Goal: Navigation & Orientation: Find specific page/section

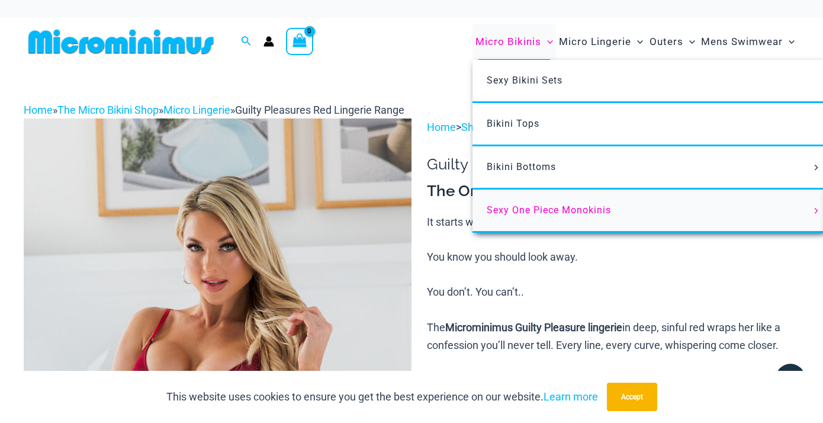
click at [515, 208] on span "Sexy One Piece Monokinis" at bounding box center [548, 209] width 124 height 11
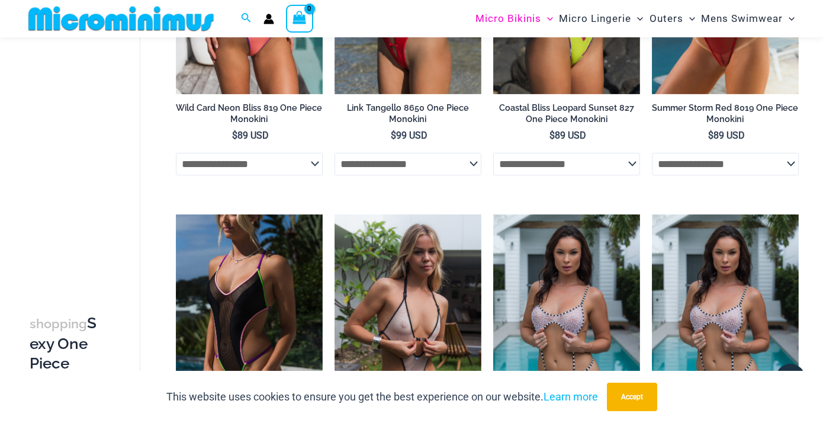
scroll to position [243, 0]
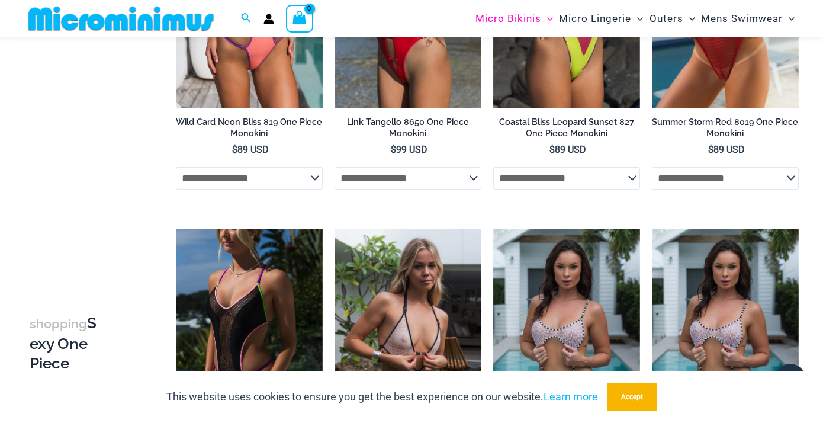
click at [122, 24] on img at bounding box center [121, 18] width 195 height 27
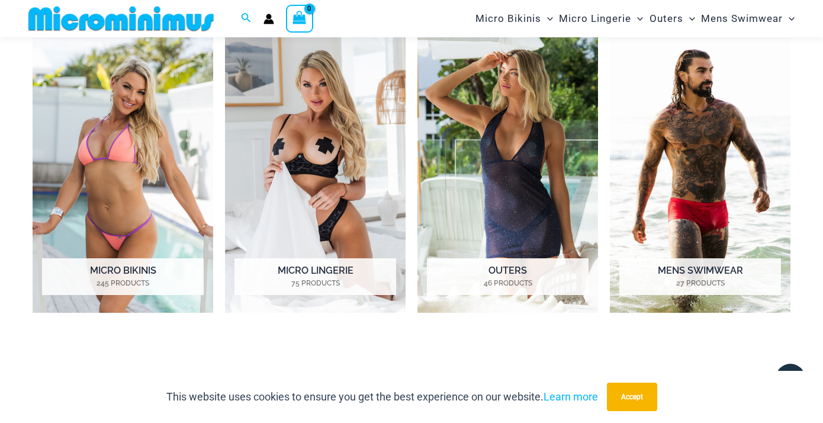
scroll to position [844, 0]
click at [532, 268] on h2 "Outers 46 Products" at bounding box center [508, 277] width 162 height 37
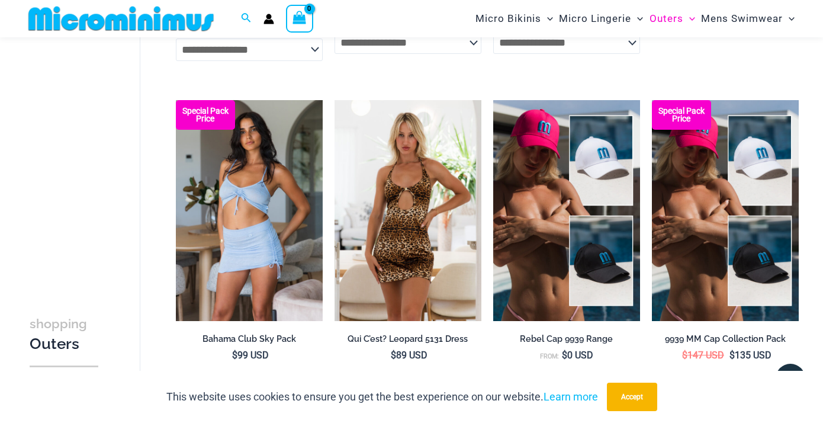
scroll to position [2403, 0]
